Goal: Information Seeking & Learning: Learn about a topic

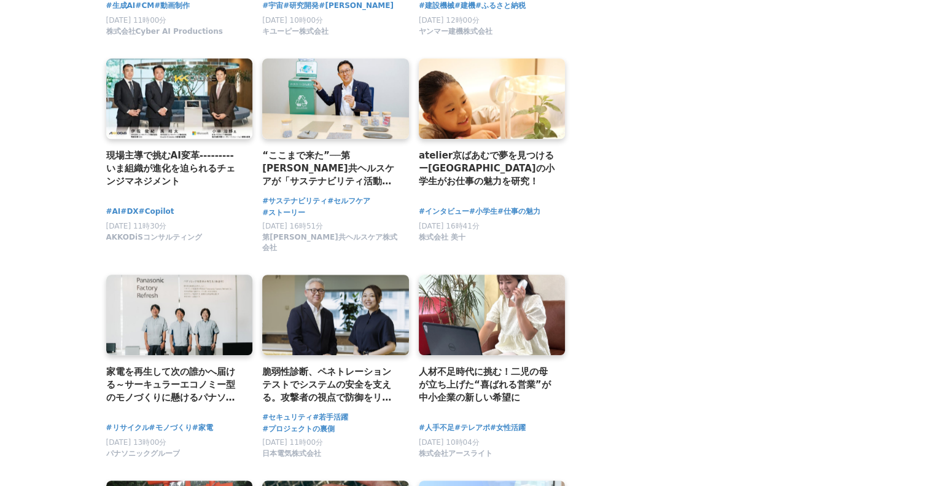
scroll to position [1351, 0]
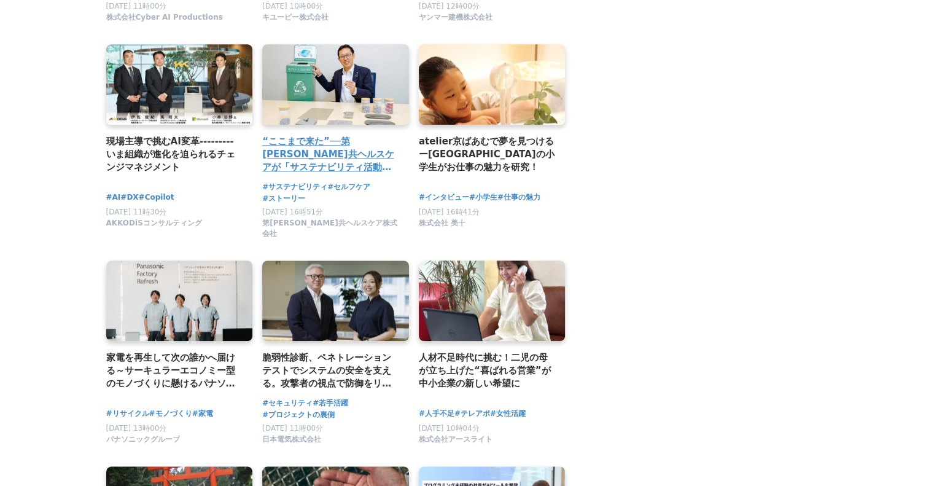
click at [329, 161] on h2 "“ここまで来た”──第[PERSON_NAME]共ヘルスケアが「サステナビリティ活動」の新たな一歩を踏み出すまでの舞台裏" at bounding box center [330, 154] width 137 height 40
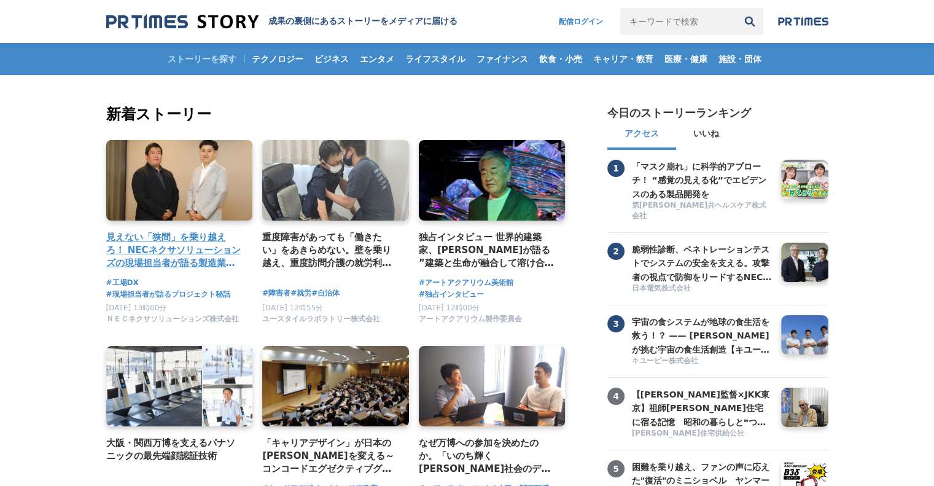
scroll to position [184, 0]
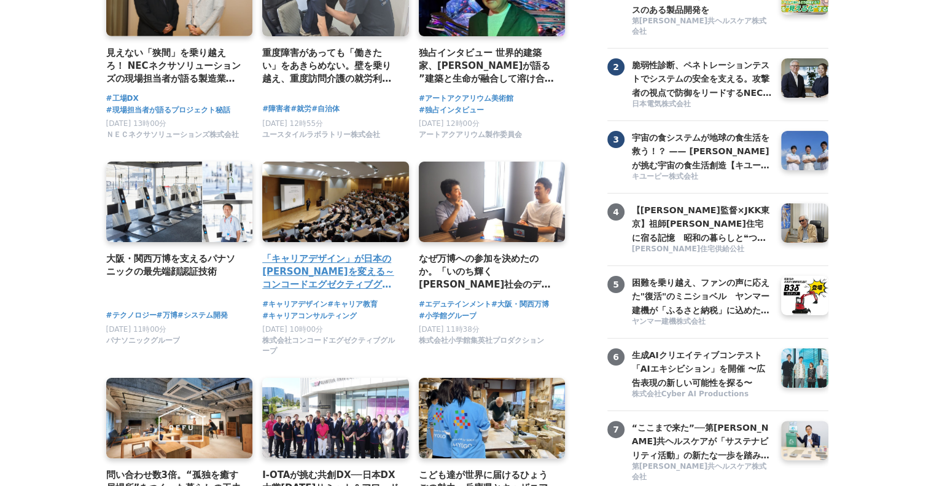
click at [308, 265] on h4 "「キャリアデザイン」が日本の未来を変える～コンコードエグゼクティブグループの挑戦" at bounding box center [330, 272] width 137 height 40
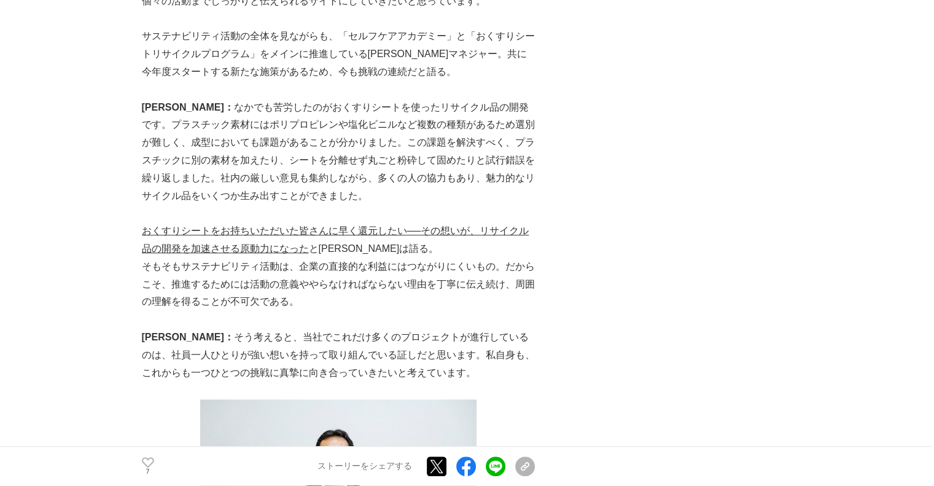
scroll to position [6324, 0]
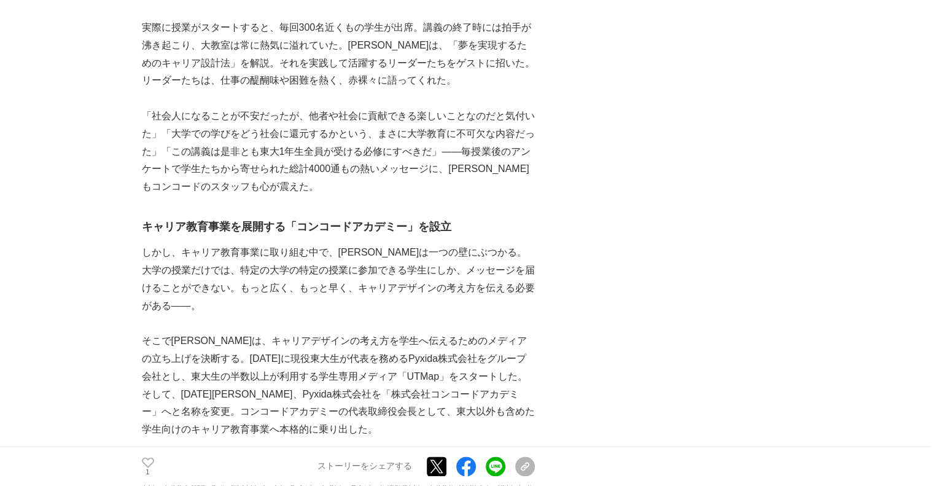
scroll to position [15841, 0]
